Goal: Transaction & Acquisition: Purchase product/service

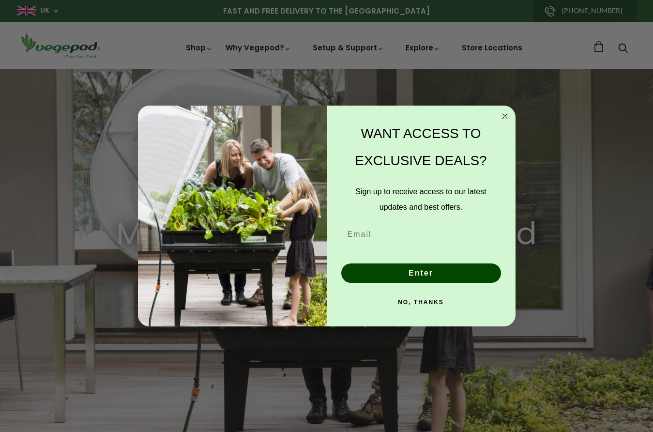
click at [504, 116] on icon "Close dialog" at bounding box center [504, 116] width 5 height 5
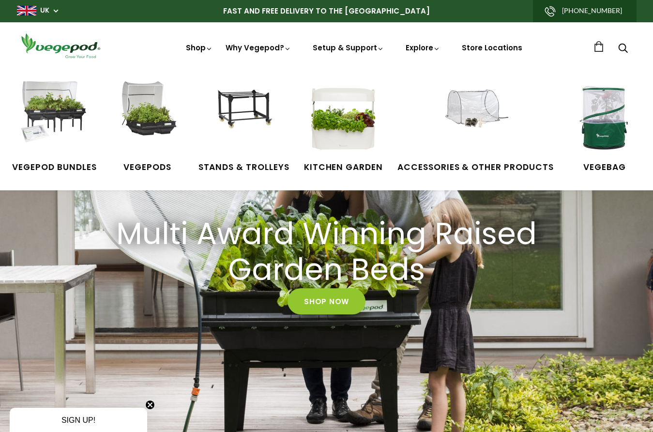
scroll to position [0, 155]
click at [149, 121] on img at bounding box center [147, 117] width 73 height 73
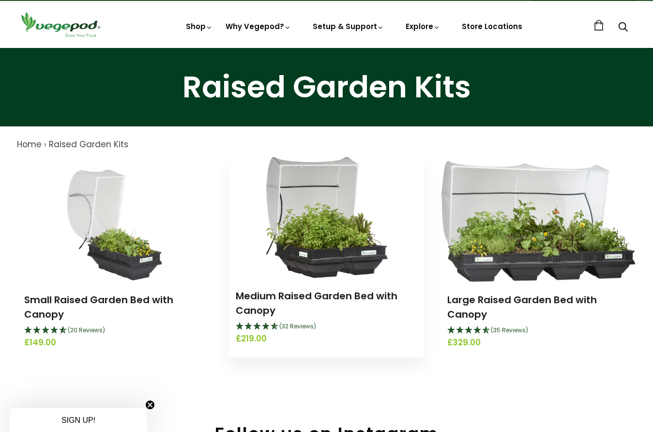
scroll to position [37, 0]
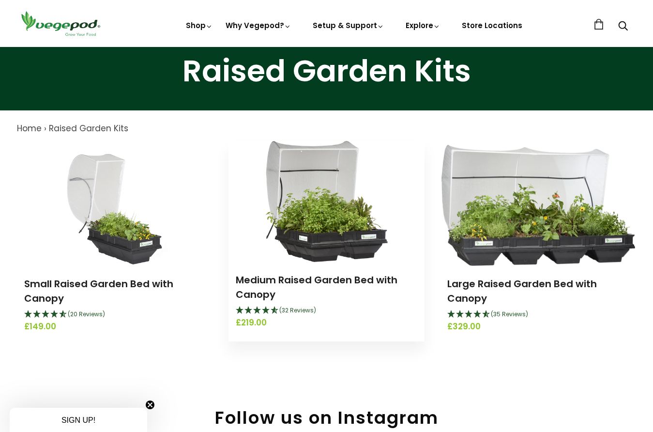
click at [332, 212] on img at bounding box center [326, 201] width 123 height 121
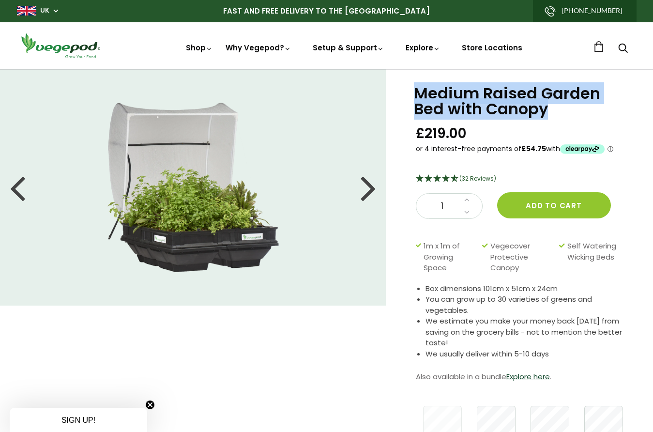
drag, startPoint x: 415, startPoint y: 93, endPoint x: 589, endPoint y: 116, distance: 175.2
click at [589, 116] on h1 "Medium Raised Garden Bed with Canopy" at bounding box center [521, 101] width 215 height 31
copy h1 "Medium Raised Garden Bed with Canopy"
